Goal: Task Accomplishment & Management: Manage account settings

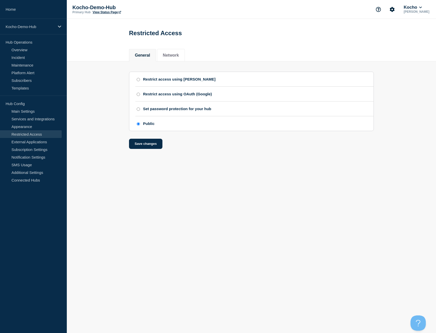
click at [240, 95] on div "Restrict access using OAuth (Google)" at bounding box center [254, 94] width 238 height 4
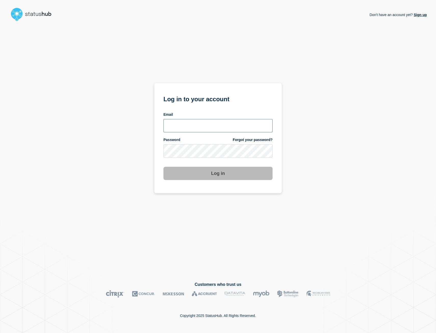
type input "[PERSON_NAME][EMAIL_ADDRESS][PERSON_NAME][DOMAIN_NAME]"
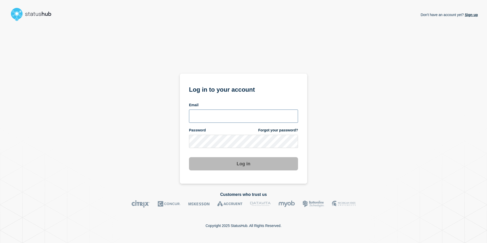
type input "matt.chandler@kocho.co.uk"
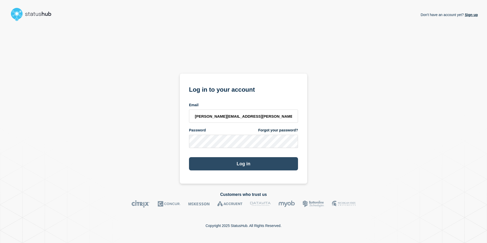
click at [253, 163] on button "Log in" at bounding box center [243, 163] width 109 height 13
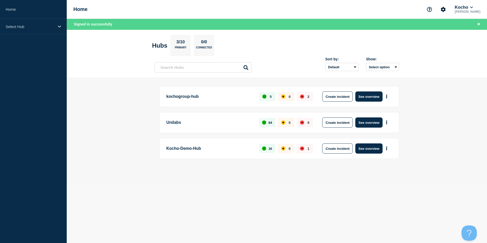
click at [191, 149] on p "Kocho-Demo-Hub" at bounding box center [209, 148] width 87 height 10
click at [370, 149] on button "See overview" at bounding box center [369, 148] width 27 height 10
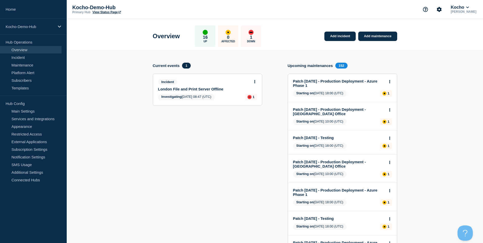
click at [253, 37] on p "1" at bounding box center [251, 37] width 2 height 5
click at [206, 87] on link "London File and Print Server Offline" at bounding box center [204, 89] width 92 height 4
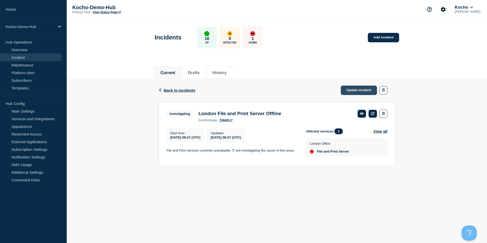
click at [373, 92] on link "Update incident" at bounding box center [359, 90] width 36 height 9
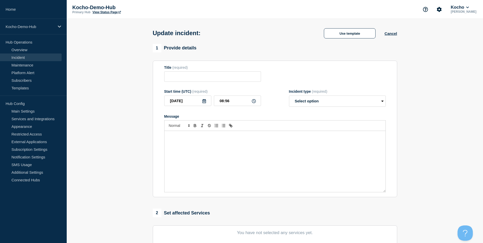
type input "London File and Print Server Offline"
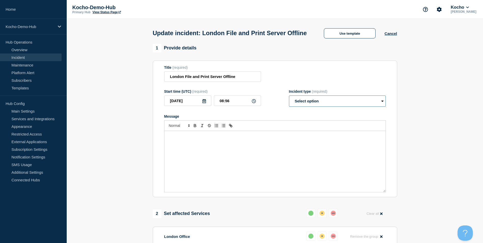
click at [358, 107] on select "Select option Investigating Identified Monitoring Resolved" at bounding box center [337, 101] width 97 height 11
select select "resolved"
click at [289, 105] on select "Select option Investigating Identified Monitoring Resolved" at bounding box center [337, 101] width 97 height 11
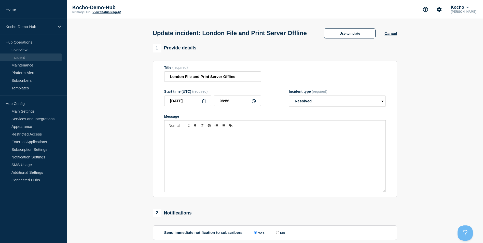
click at [271, 154] on div "Message" at bounding box center [275, 161] width 221 height 61
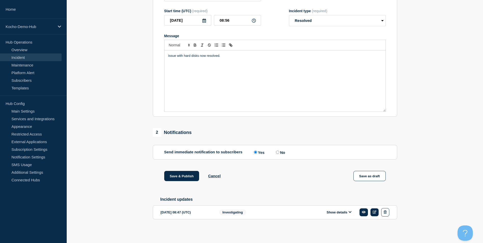
scroll to position [91, 0]
click at [192, 176] on button "Save & Publish" at bounding box center [181, 176] width 35 height 10
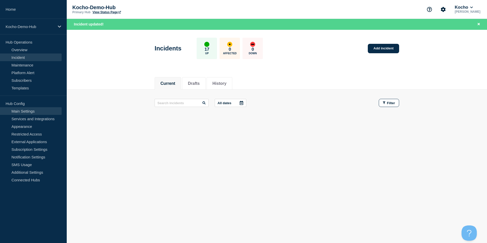
click at [35, 110] on link "Main Settings" at bounding box center [31, 111] width 62 height 8
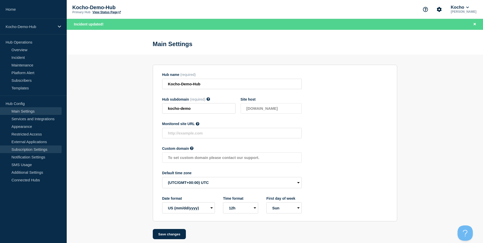
click at [39, 149] on link "Subscription Settings" at bounding box center [31, 150] width 62 height 8
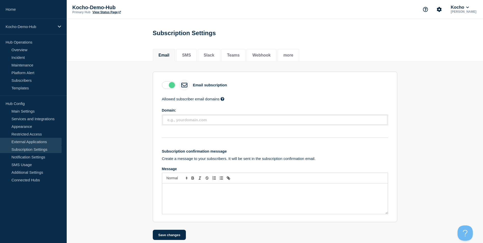
click at [40, 138] on link "External Applications" at bounding box center [31, 142] width 62 height 8
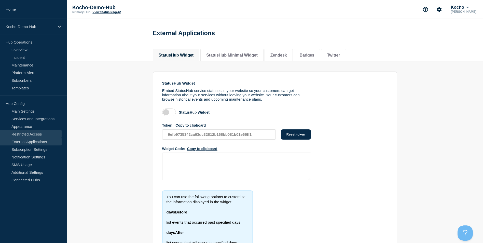
click at [44, 134] on link "Restricted Access" at bounding box center [31, 134] width 62 height 8
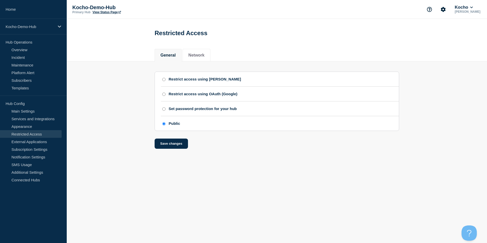
click at [178, 79] on div "Restrict access using SAML" at bounding box center [205, 79] width 72 height 4
click at [166, 79] on input "Restrict access using SAML" at bounding box center [163, 80] width 3 height 4
radio input "true"
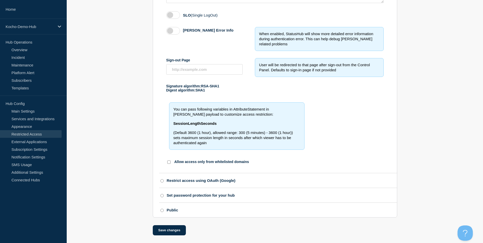
scroll to position [202, 0]
click at [173, 209] on div "Public" at bounding box center [172, 210] width 11 height 4
click at [164, 209] on input "Public" at bounding box center [162, 211] width 3 height 4
radio input "true"
radio input "false"
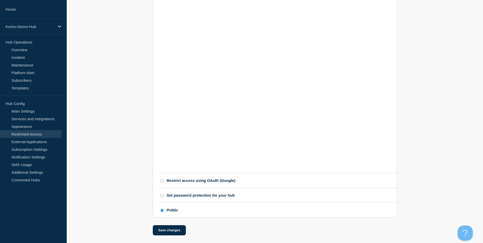
scroll to position [0, 0]
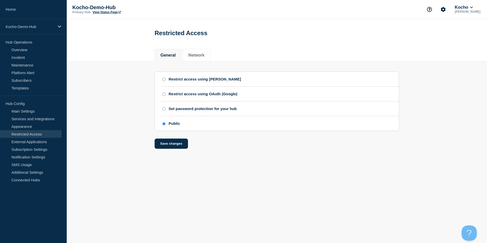
click at [123, 171] on body "Home Kocho-Demo-Hub Hub Operations Overview Incident Maintenance Platform Alert…" at bounding box center [243, 121] width 487 height 243
click at [329, 230] on body "Home Kocho-Demo-Hub Hub Operations Overview Incident Maintenance Platform Alert…" at bounding box center [243, 121] width 487 height 243
click at [200, 58] on button "Network" at bounding box center [197, 55] width 16 height 5
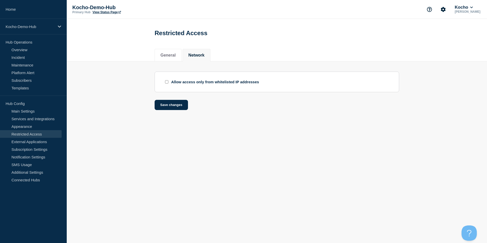
click at [167, 82] on input "enable IP whitelist checkbox" at bounding box center [166, 81] width 3 height 3
checkbox input "true"
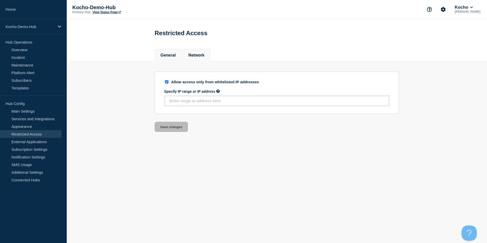
click at [162, 58] on button "General" at bounding box center [168, 55] width 15 height 5
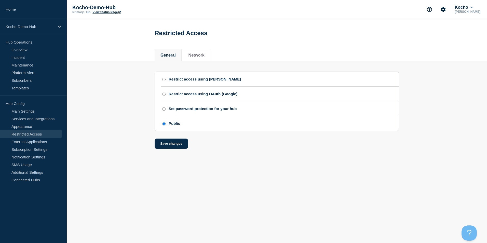
click at [189, 81] on div "Restrict access using SAML" at bounding box center [205, 79] width 72 height 4
click at [166, 81] on input "Restrict access using SAML" at bounding box center [163, 80] width 3 height 4
radio input "true"
radio input "false"
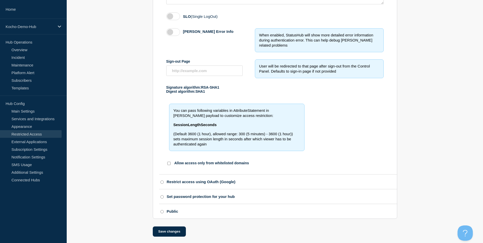
scroll to position [202, 0]
